Goal: Transaction & Acquisition: Purchase product/service

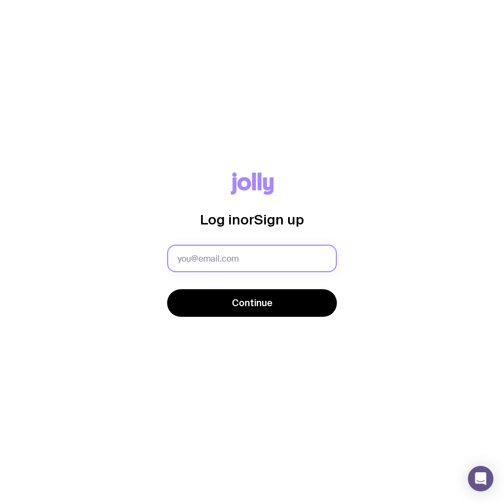
click at [236, 258] on input "text" at bounding box center [252, 259] width 170 height 28
type input "[EMAIL_ADDRESS][DOMAIN_NAME]"
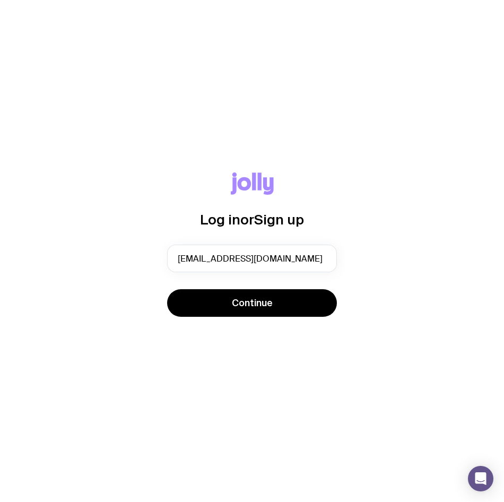
click at [241, 317] on div "Continue" at bounding box center [252, 304] width 170 height 30
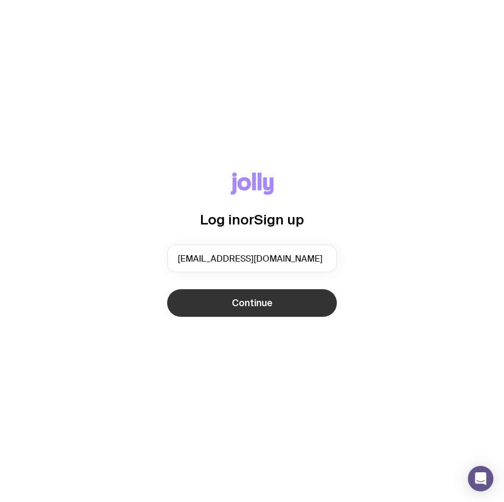
click at [245, 301] on span "Continue" at bounding box center [252, 303] width 41 height 13
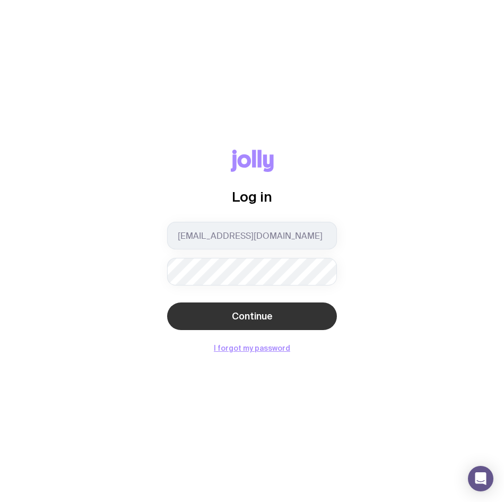
drag, startPoint x: 119, startPoint y: 322, endPoint x: 183, endPoint y: 326, distance: 64.4
click at [119, 322] on div "Log in [EMAIL_ADDRESS][DOMAIN_NAME] Continue I forgot my password" at bounding box center [252, 251] width 470 height 202
click at [218, 320] on button "Continue" at bounding box center [252, 316] width 170 height 28
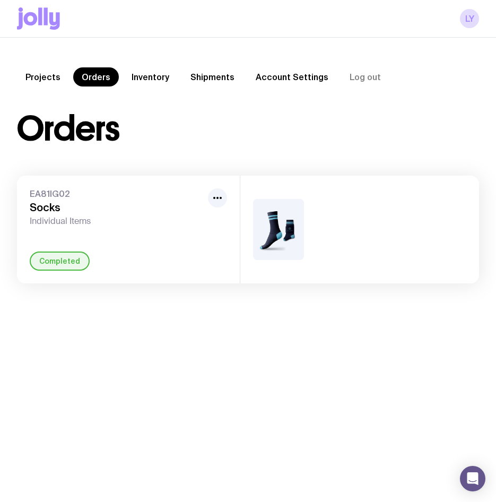
click at [49, 85] on link "Projects" at bounding box center [43, 76] width 52 height 19
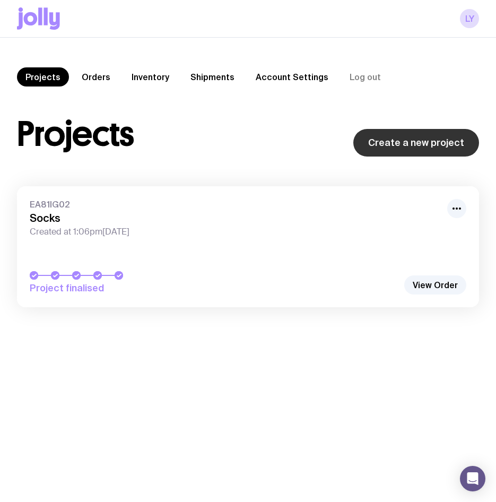
click at [431, 142] on link "Create a new project" at bounding box center [416, 143] width 126 height 28
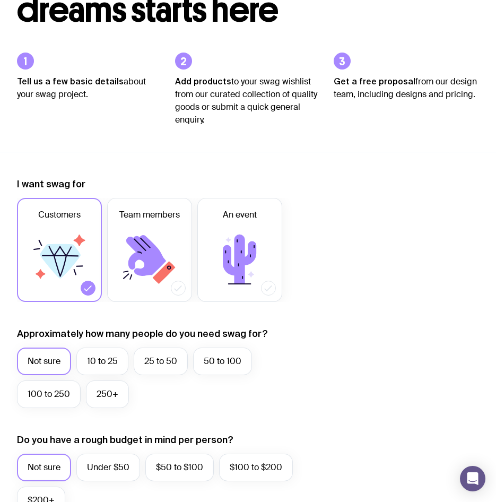
scroll to position [106, 0]
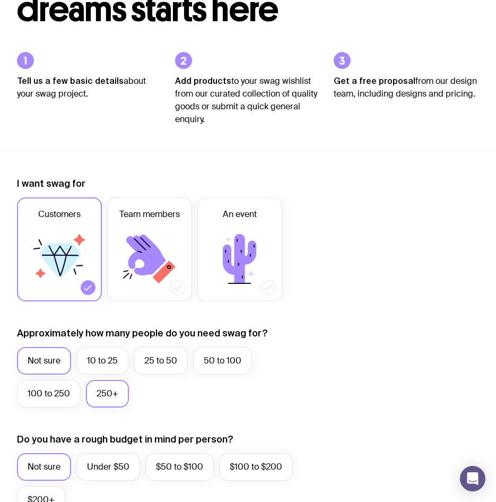
click at [100, 397] on label "250+" at bounding box center [107, 394] width 43 height 28
click at [0, 0] on input "250+" at bounding box center [0, 0] width 0 height 0
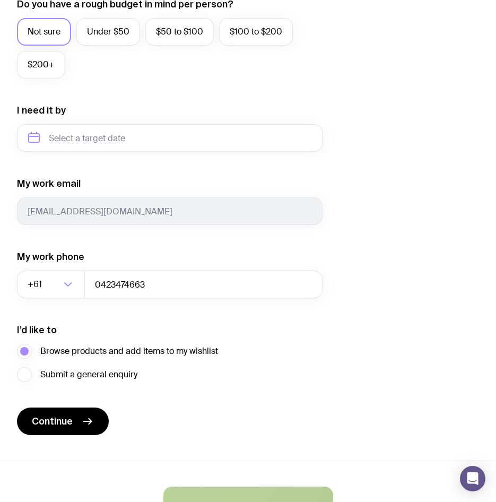
scroll to position [425, 0]
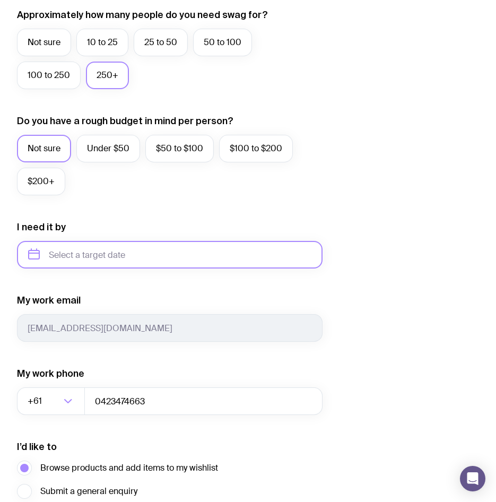
click at [128, 256] on input "text" at bounding box center [170, 255] width 306 height 28
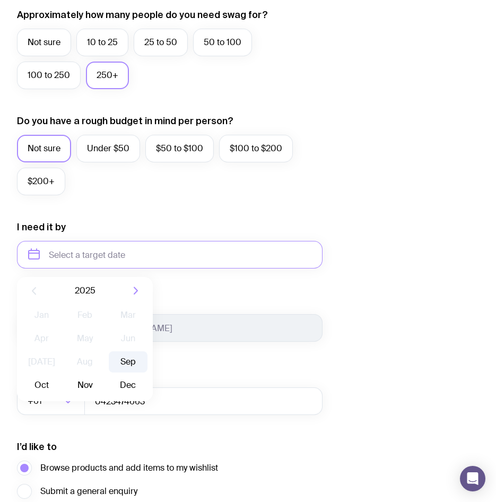
click at [61, 375] on button "Sep" at bounding box center [41, 385] width 39 height 21
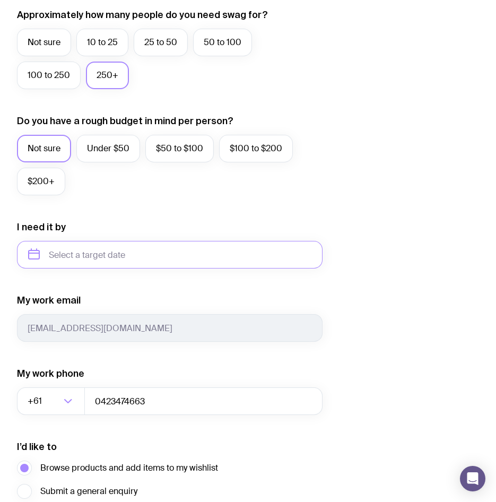
type input "[DATE]"
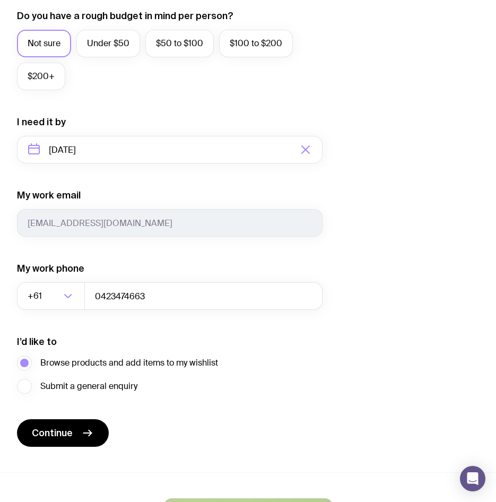
scroll to position [531, 0]
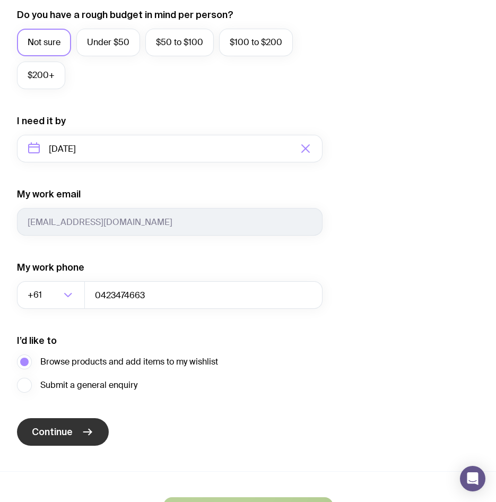
click at [64, 435] on span "Continue" at bounding box center [52, 432] width 41 height 13
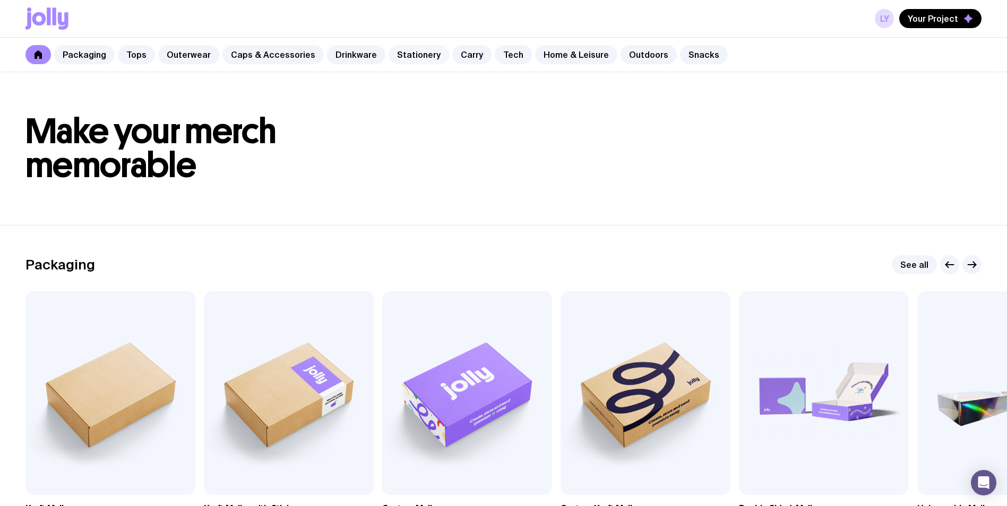
click at [421, 60] on link "Stationery" at bounding box center [418, 54] width 60 height 19
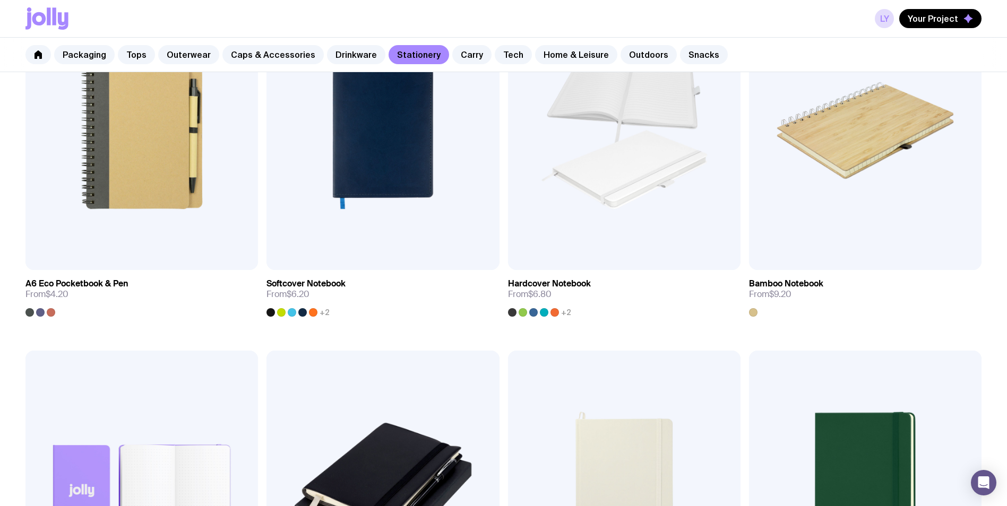
scroll to position [934, 0]
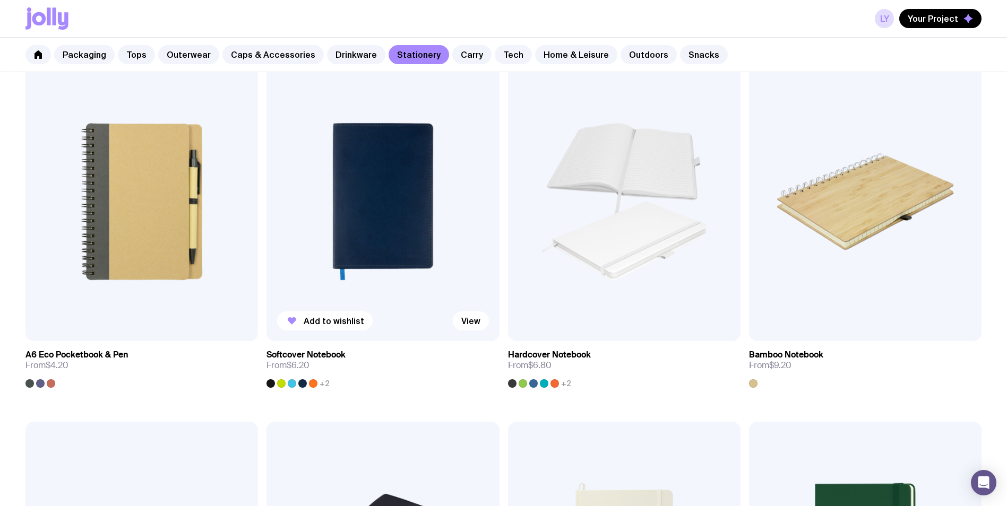
click at [338, 223] on img at bounding box center [382, 201] width 232 height 279
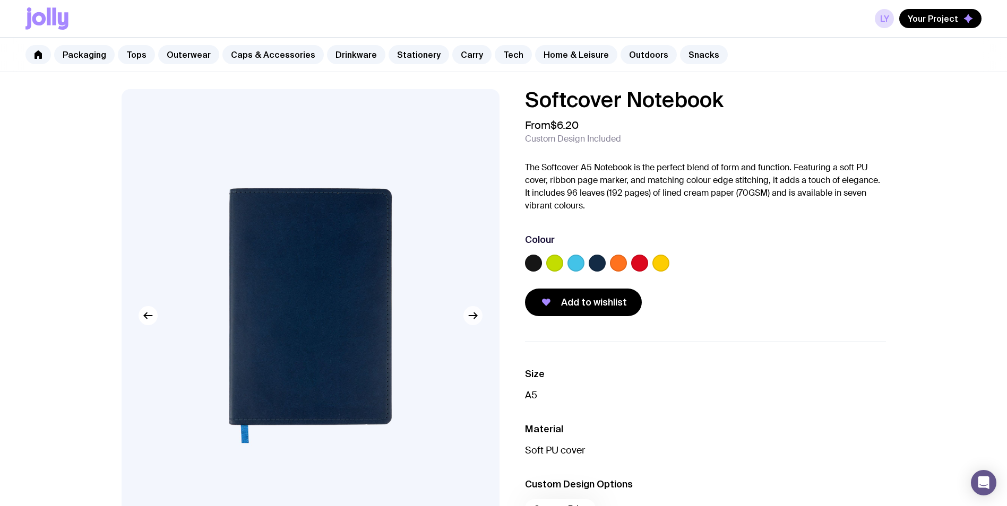
click at [480, 316] on button "button" at bounding box center [472, 315] width 19 height 19
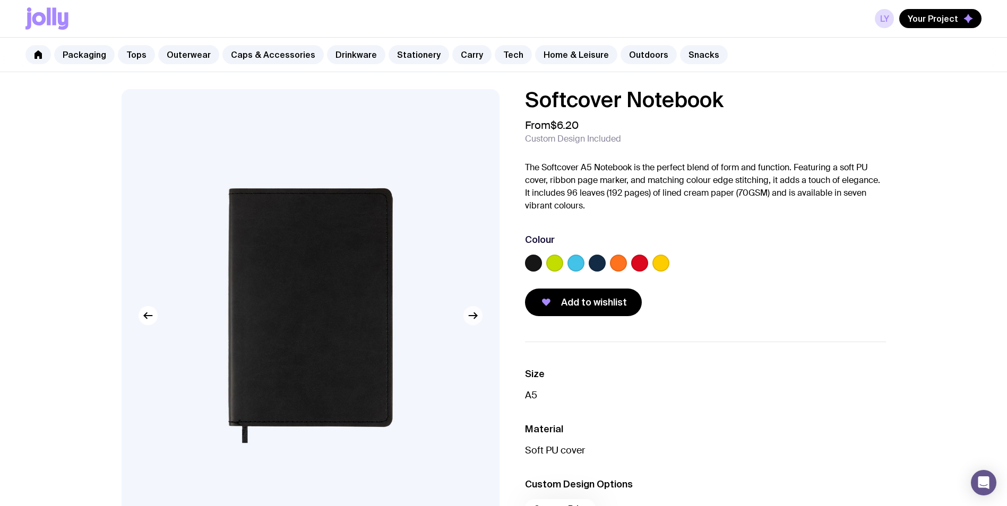
click at [480, 316] on button "button" at bounding box center [472, 315] width 19 height 19
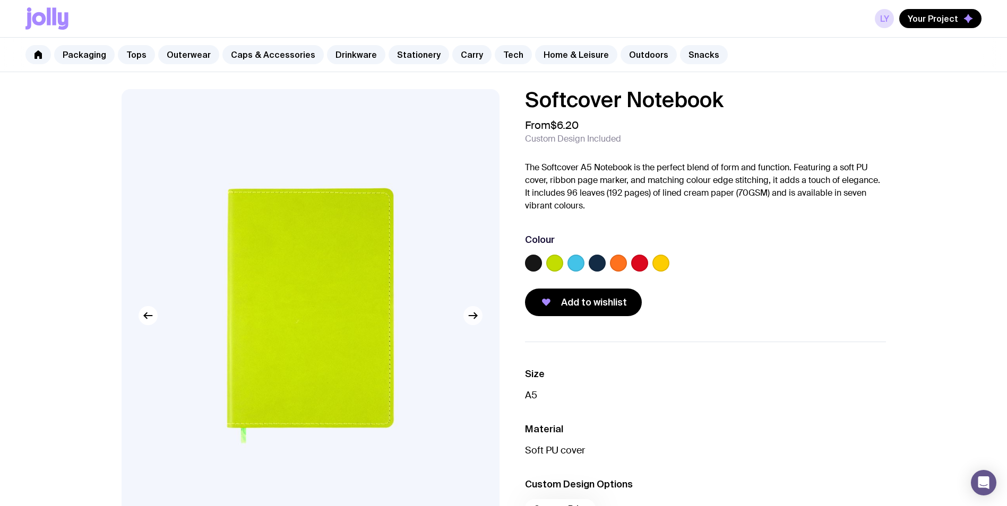
click at [480, 316] on button "button" at bounding box center [472, 315] width 19 height 19
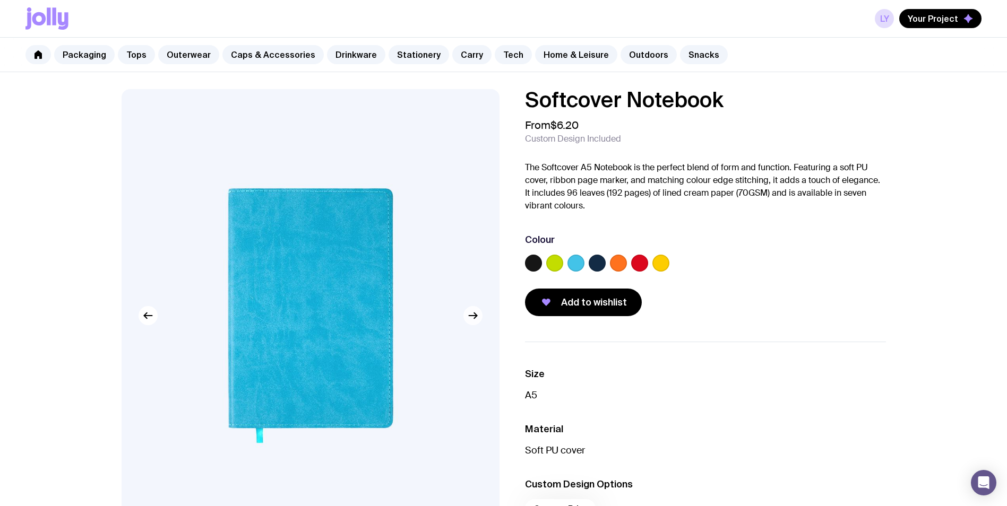
click at [480, 316] on button "button" at bounding box center [472, 315] width 19 height 19
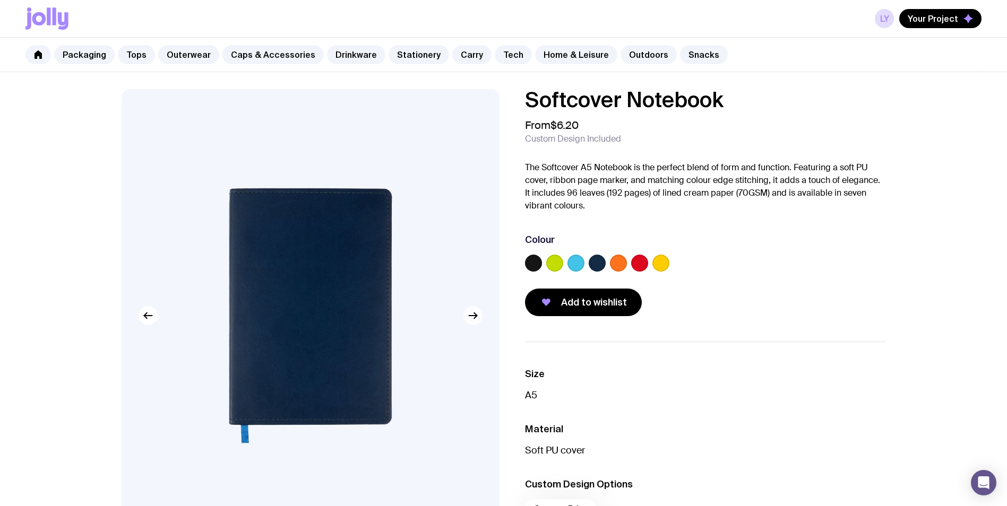
click at [471, 317] on icon "button" at bounding box center [472, 315] width 13 height 13
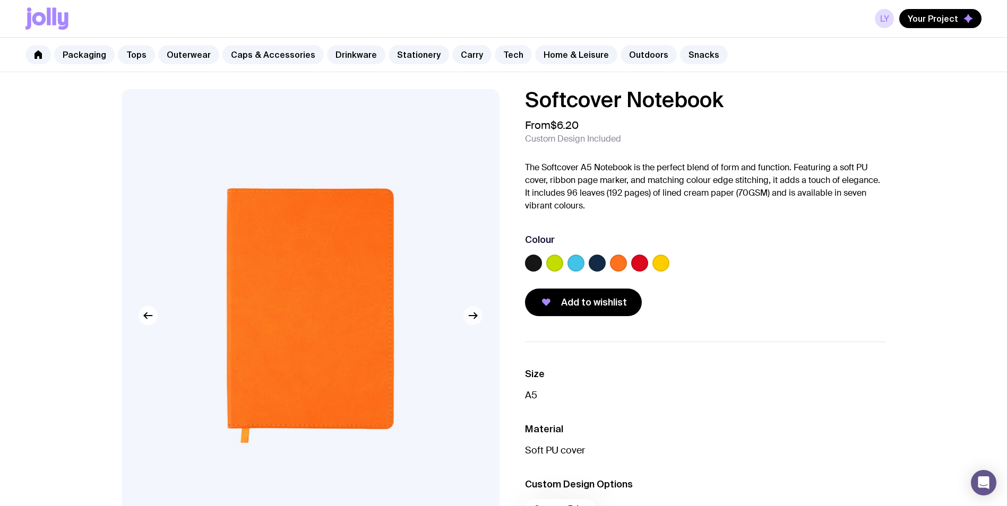
click at [471, 317] on icon "button" at bounding box center [472, 315] width 13 height 13
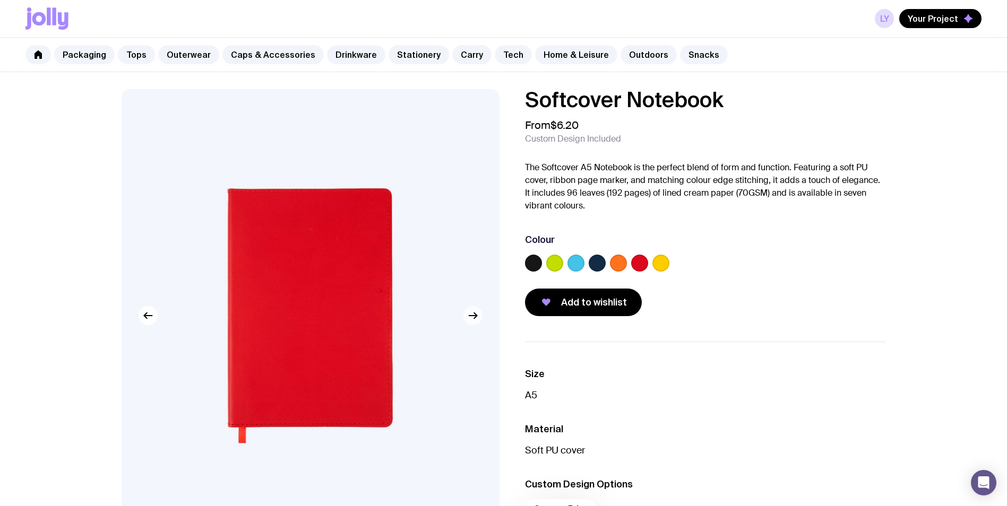
click at [471, 317] on icon "button" at bounding box center [472, 315] width 13 height 13
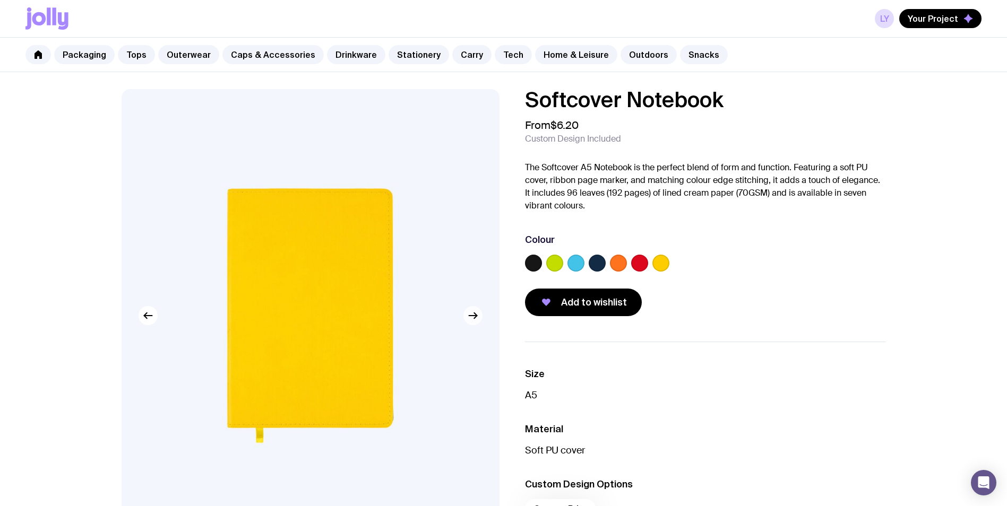
click at [471, 317] on icon "button" at bounding box center [472, 315] width 13 height 13
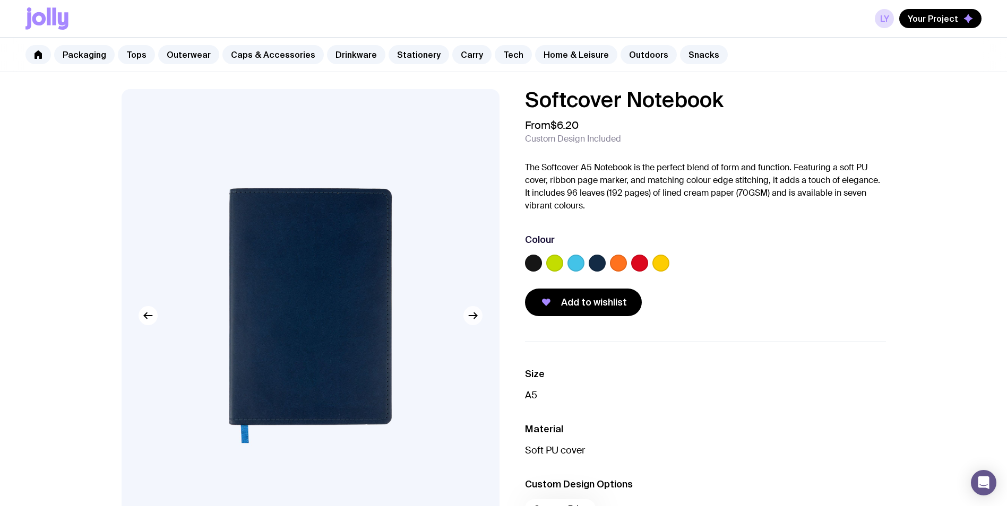
click at [471, 317] on icon "button" at bounding box center [472, 315] width 13 height 13
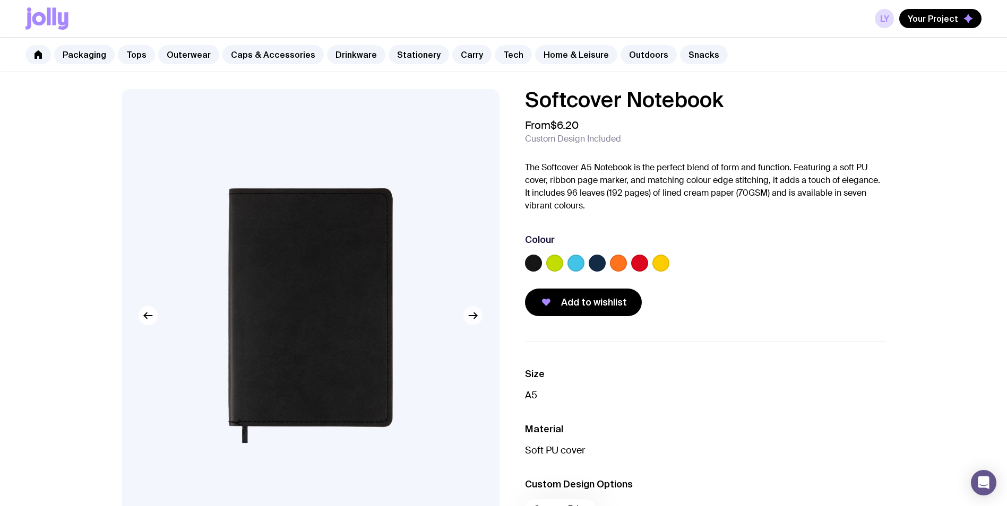
click at [471, 317] on icon "button" at bounding box center [472, 315] width 13 height 13
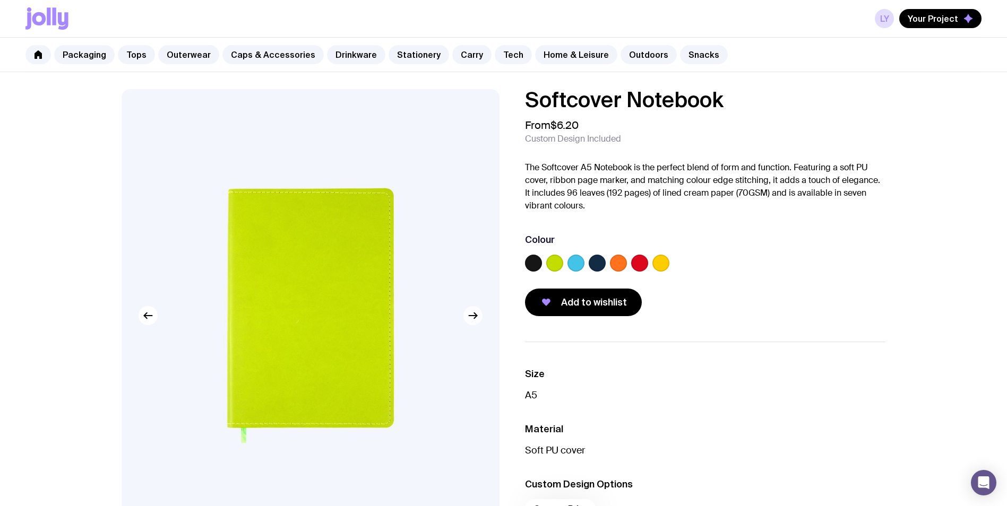
click at [471, 317] on icon "button" at bounding box center [472, 315] width 13 height 13
